Goal: Task Accomplishment & Management: Manage account settings

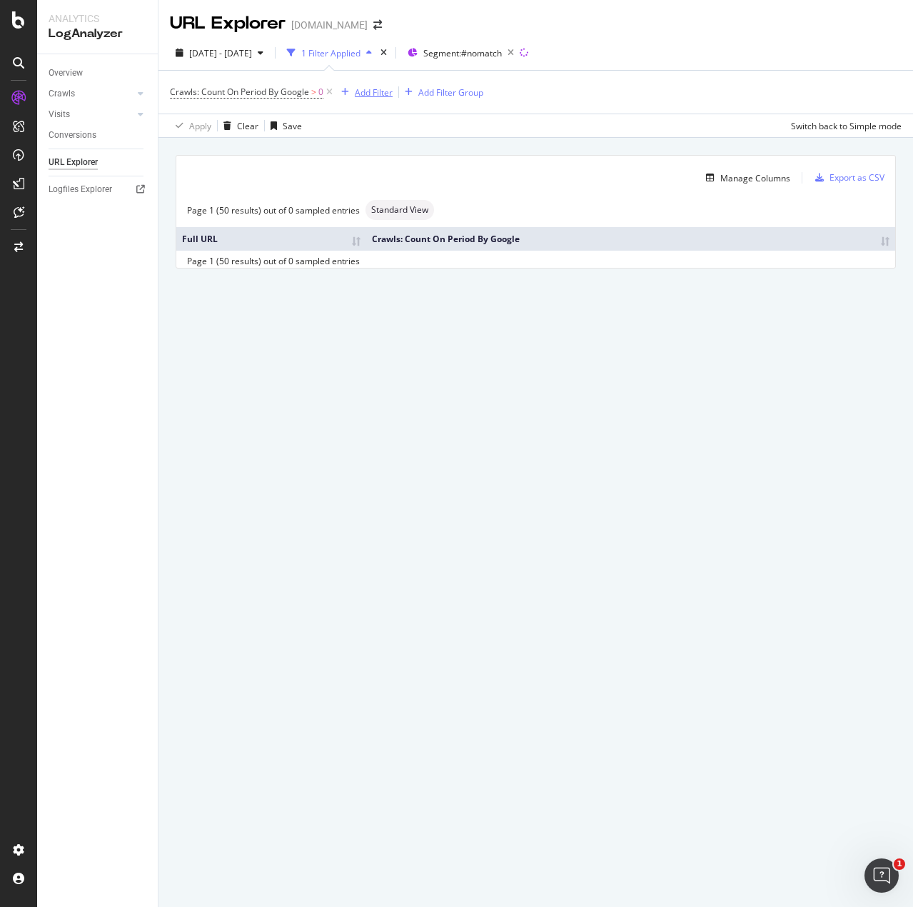
click at [388, 89] on div "Add Filter" at bounding box center [374, 92] width 38 height 12
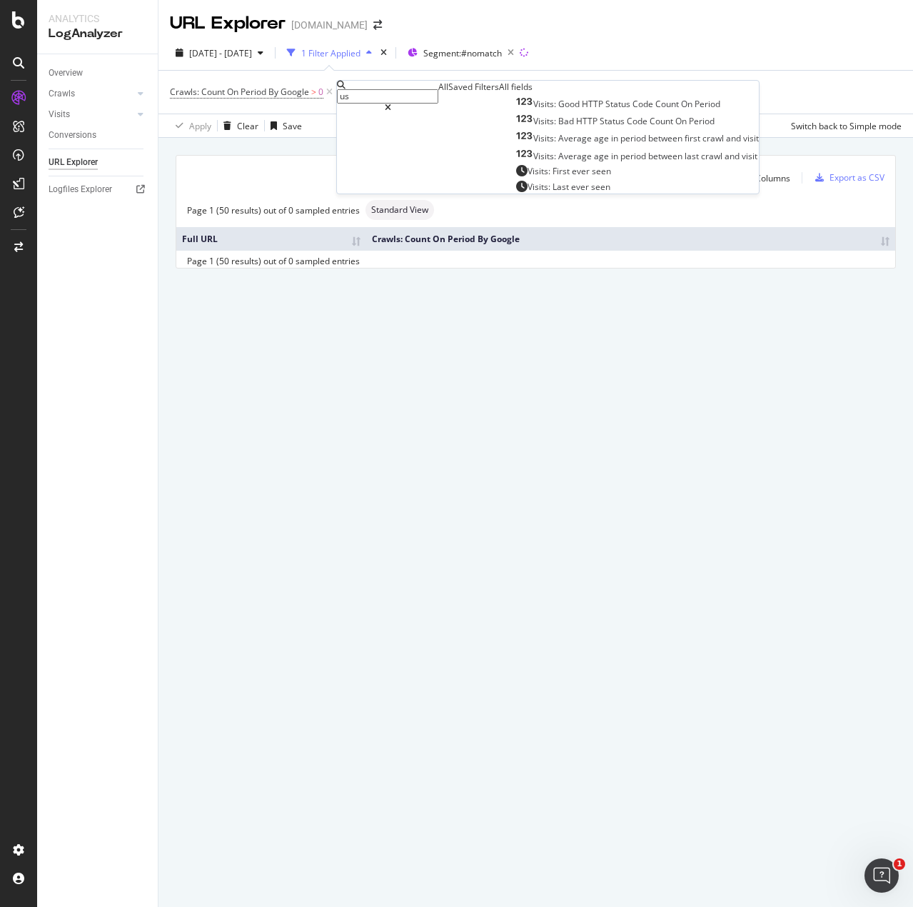
type input "u"
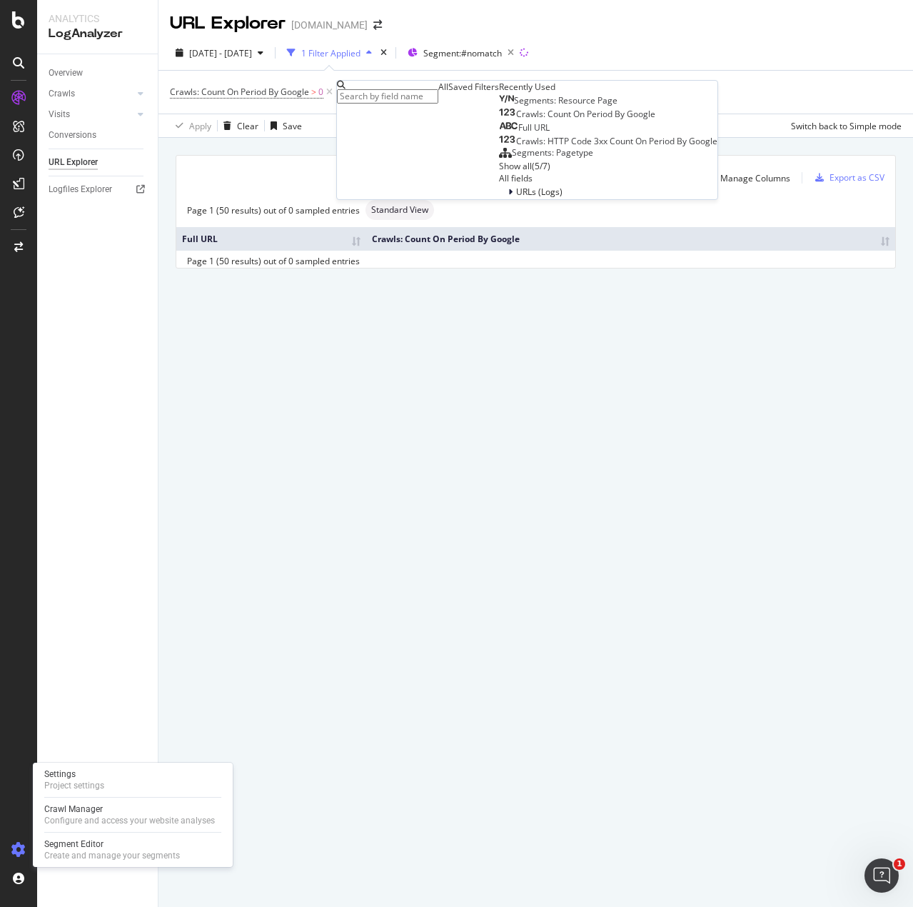
click at [19, 842] on icon at bounding box center [18, 849] width 14 height 14
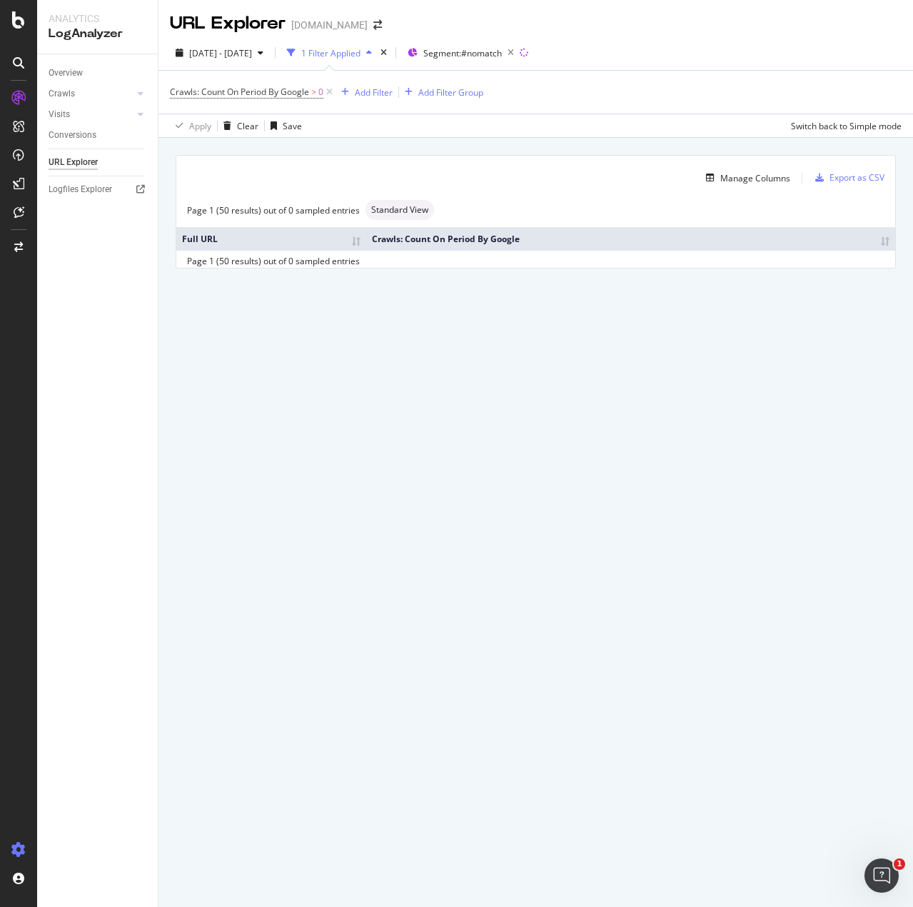
click at [26, 847] on div at bounding box center [18, 849] width 34 height 23
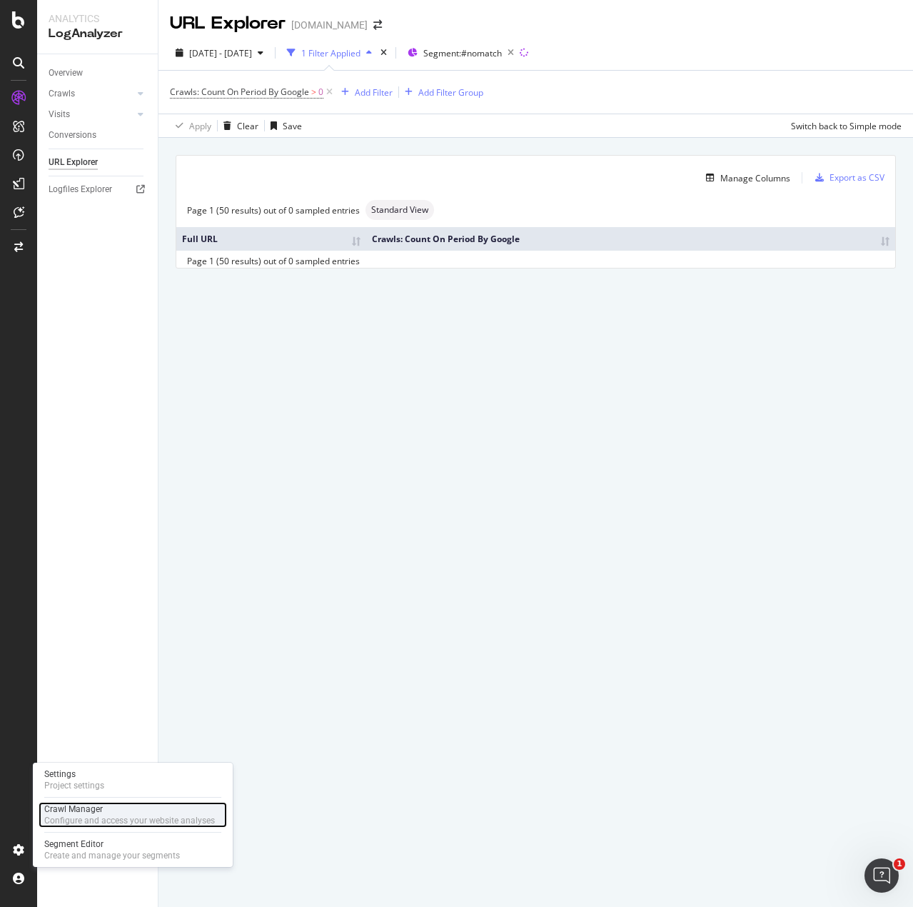
click at [81, 804] on div "Crawl Manager" at bounding box center [129, 808] width 171 height 11
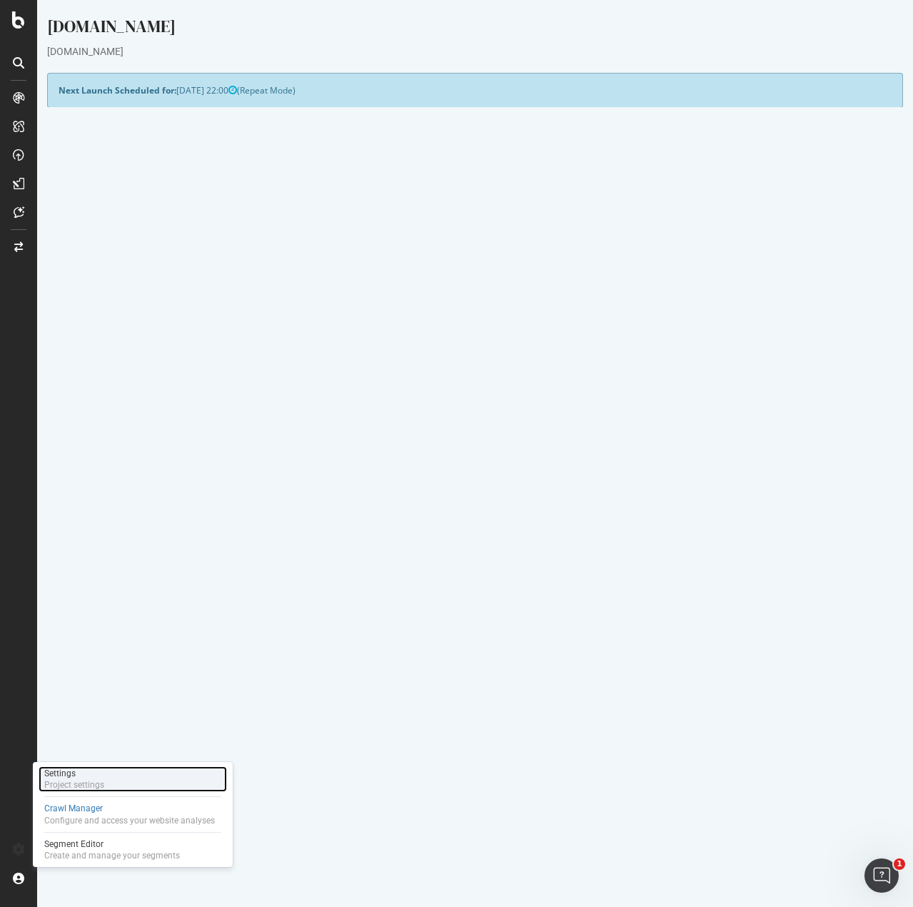
click at [59, 782] on div "Project settings" at bounding box center [74, 784] width 60 height 11
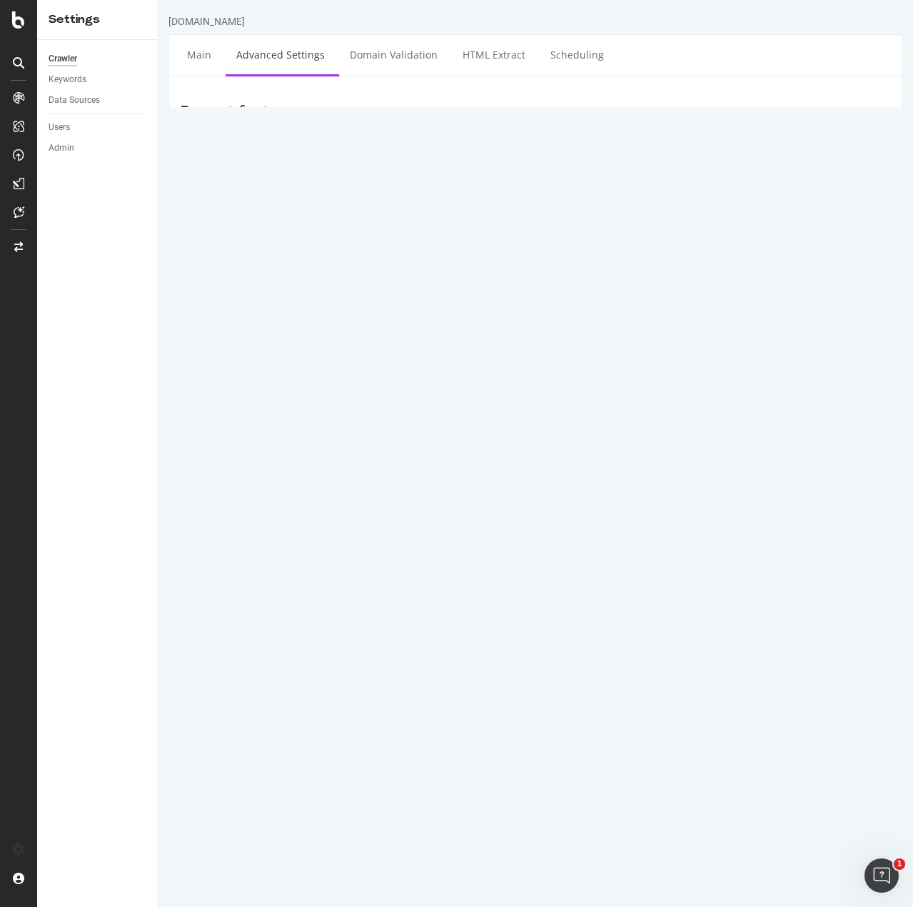
drag, startPoint x: 505, startPoint y: 436, endPoint x: 530, endPoint y: 438, distance: 24.4
click at [530, 423] on input "Mozilla/5.0 (compatible; botify; http://botify.com)" at bounding box center [647, 411] width 489 height 24
select select
drag, startPoint x: 433, startPoint y: 331, endPoint x: 445, endPoint y: 347, distance: 19.8
click at [445, 343] on p "Important: To ensure our crawler can access your website, please allow the foll…" at bounding box center [596, 337] width 567 height 12
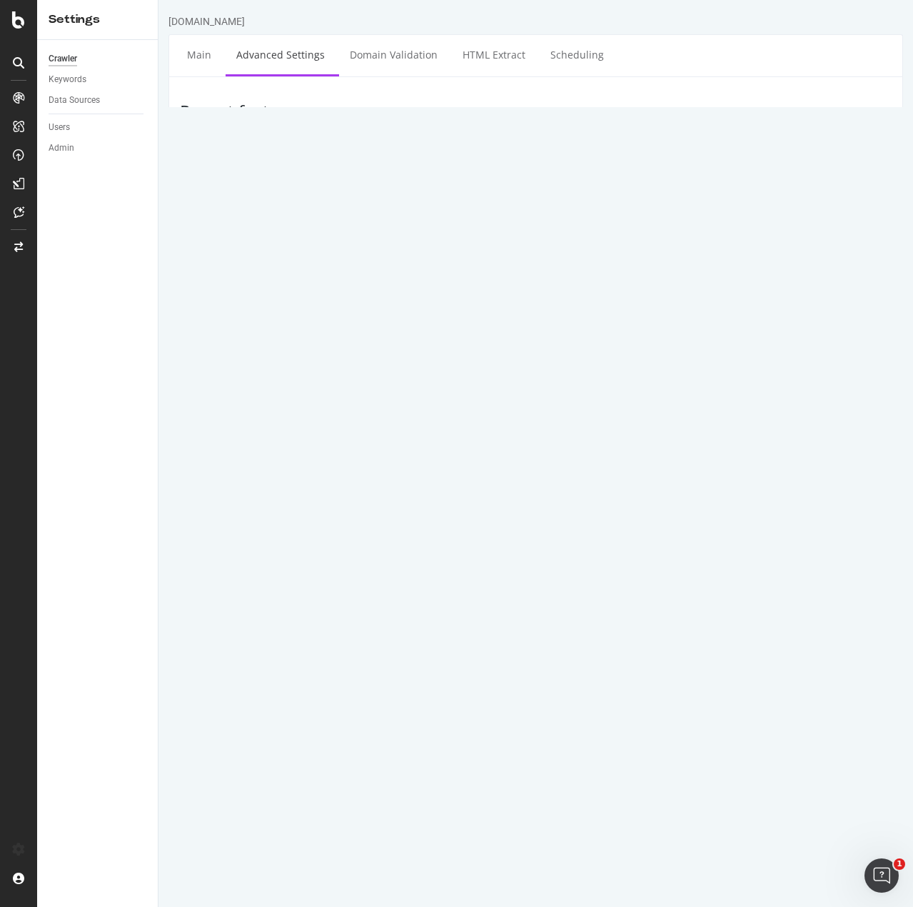
click at [206, 386] on div "Allow IPs Important: To ensure our crawler can access your website, please allo…" at bounding box center [535, 353] width 733 height 69
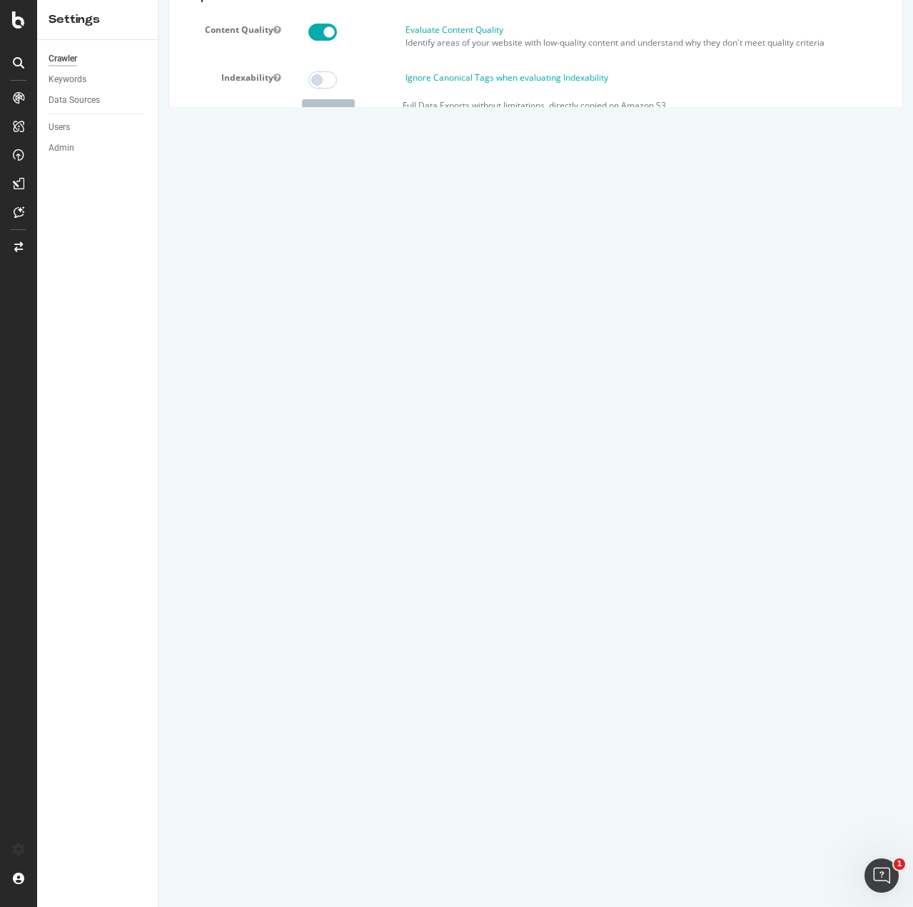
scroll to position [143, 0]
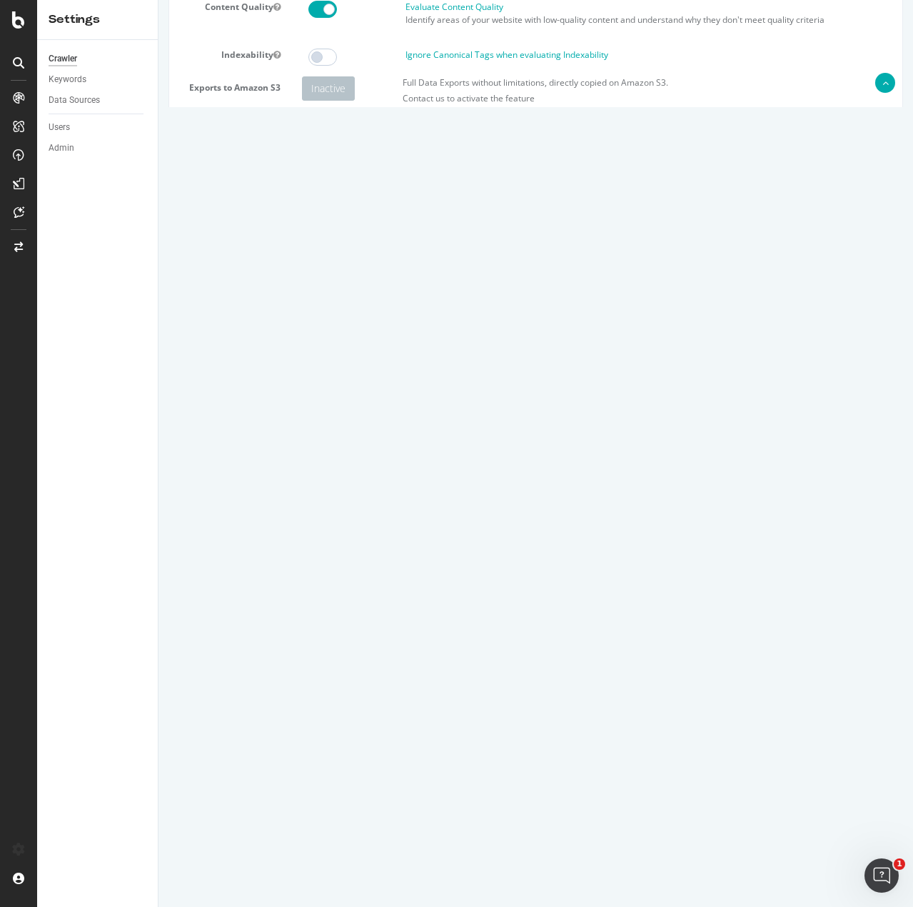
click at [379, 281] on select "Botify Googlebot Chrome Firefox Edge Custom" at bounding box center [345, 268] width 86 height 24
click at [373, 316] on select "Botify Googlebot Safari iPhone Safari iPad Chrome Android Custom" at bounding box center [345, 303] width 86 height 24
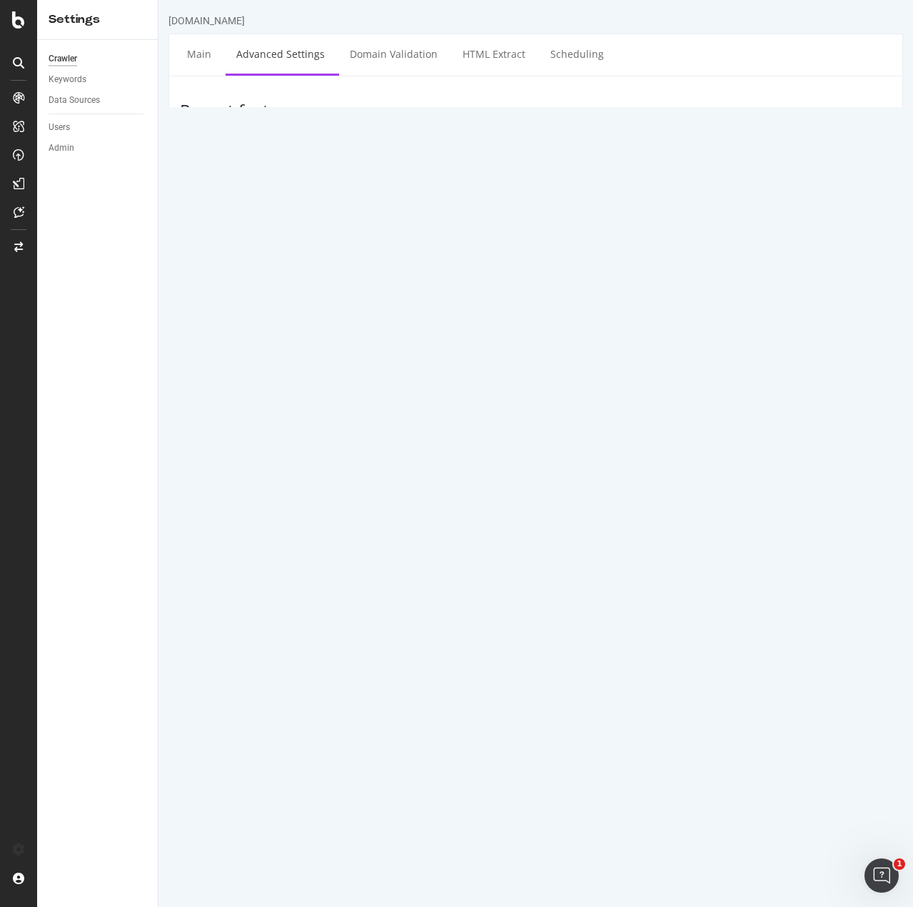
scroll to position [0, 0]
